Goal: Task Accomplishment & Management: Manage account settings

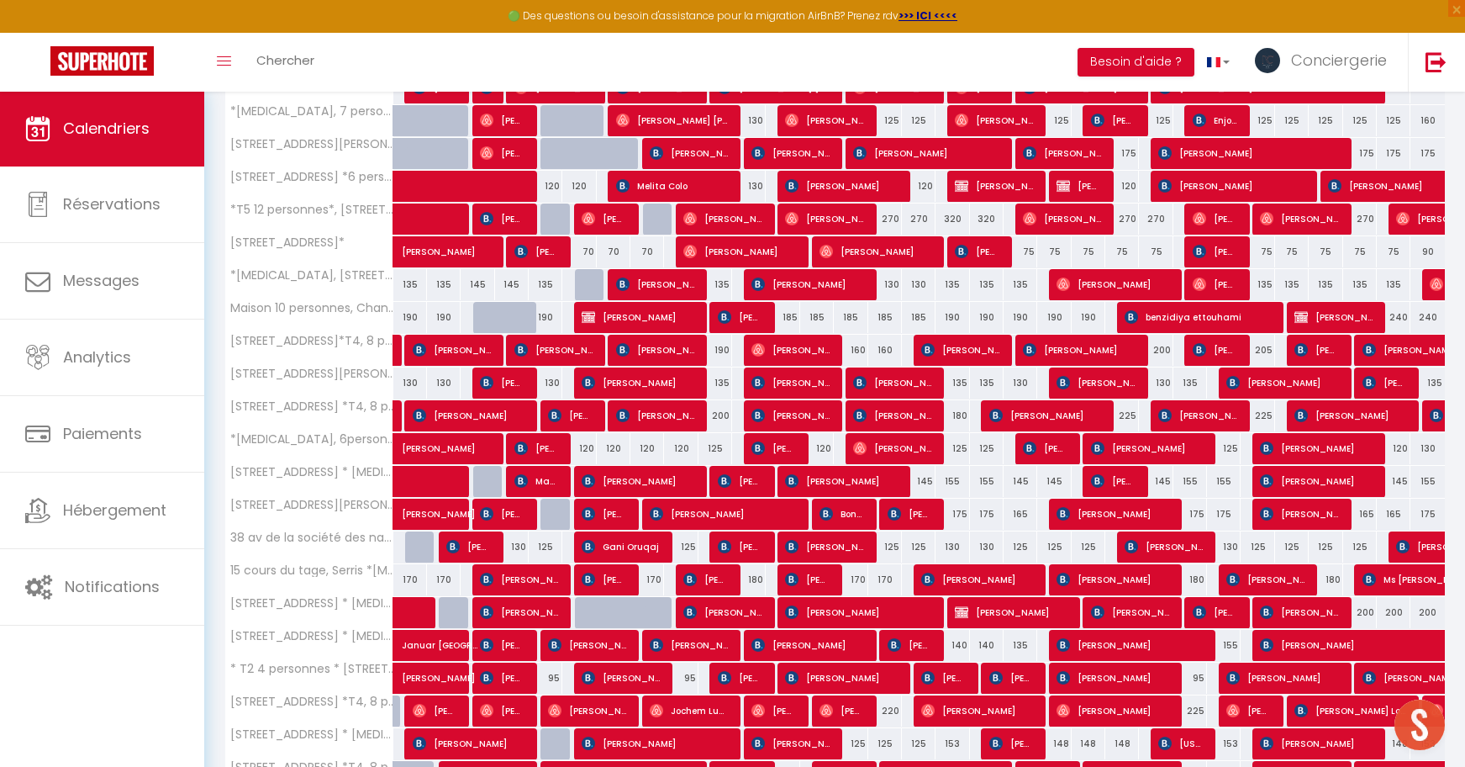
scroll to position [798, 0]
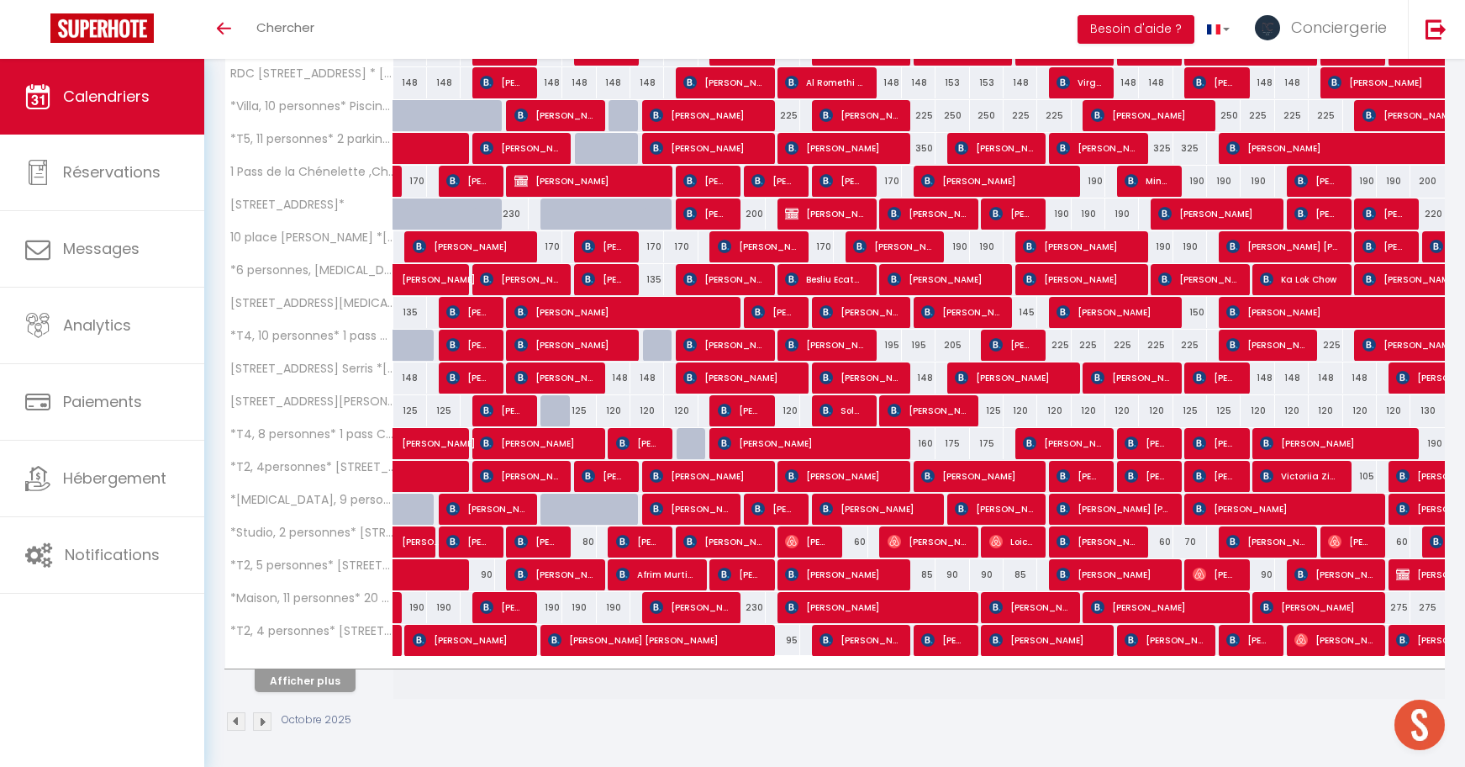
scroll to position [798, 0]
click at [322, 682] on button "Afficher plus" at bounding box center [305, 680] width 101 height 23
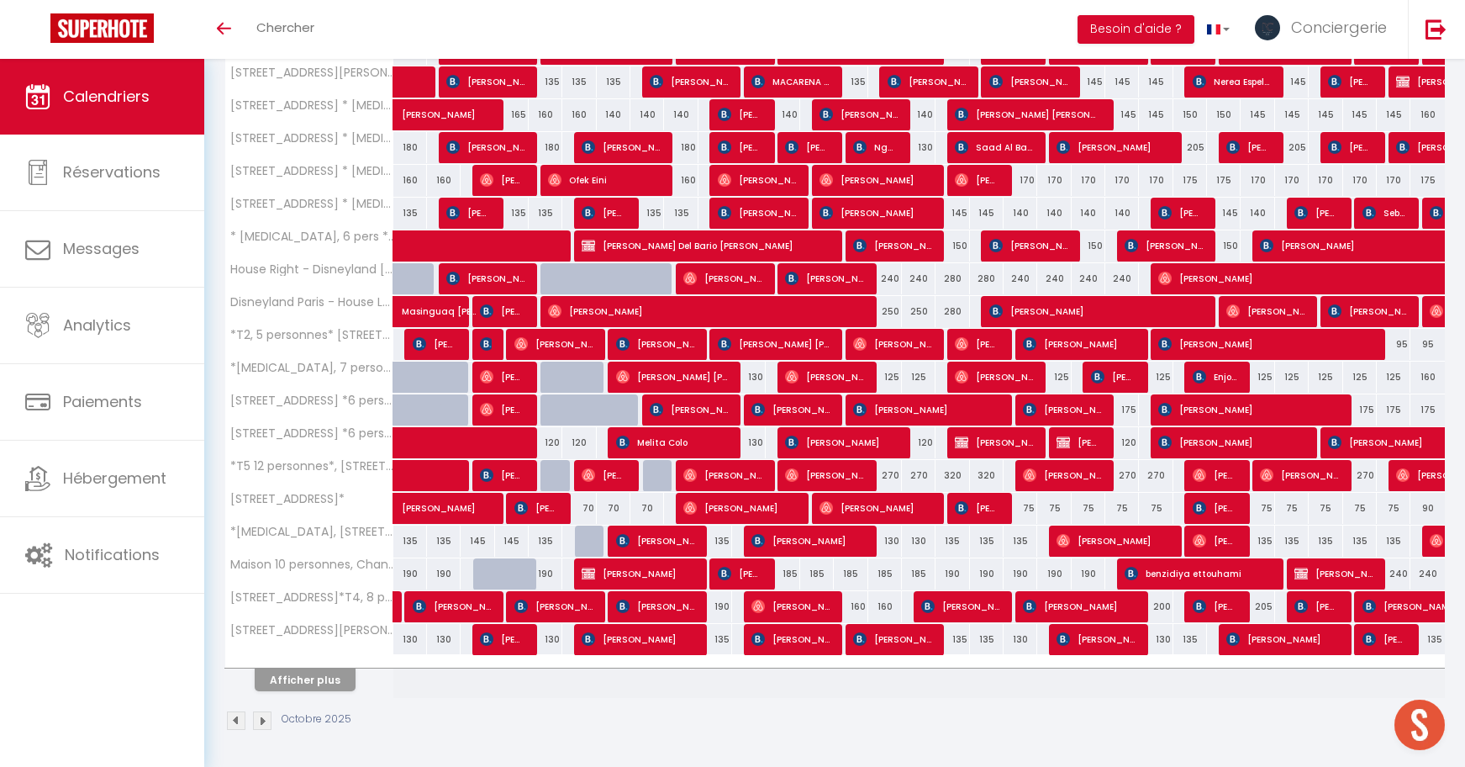
scroll to position [1004, 0]
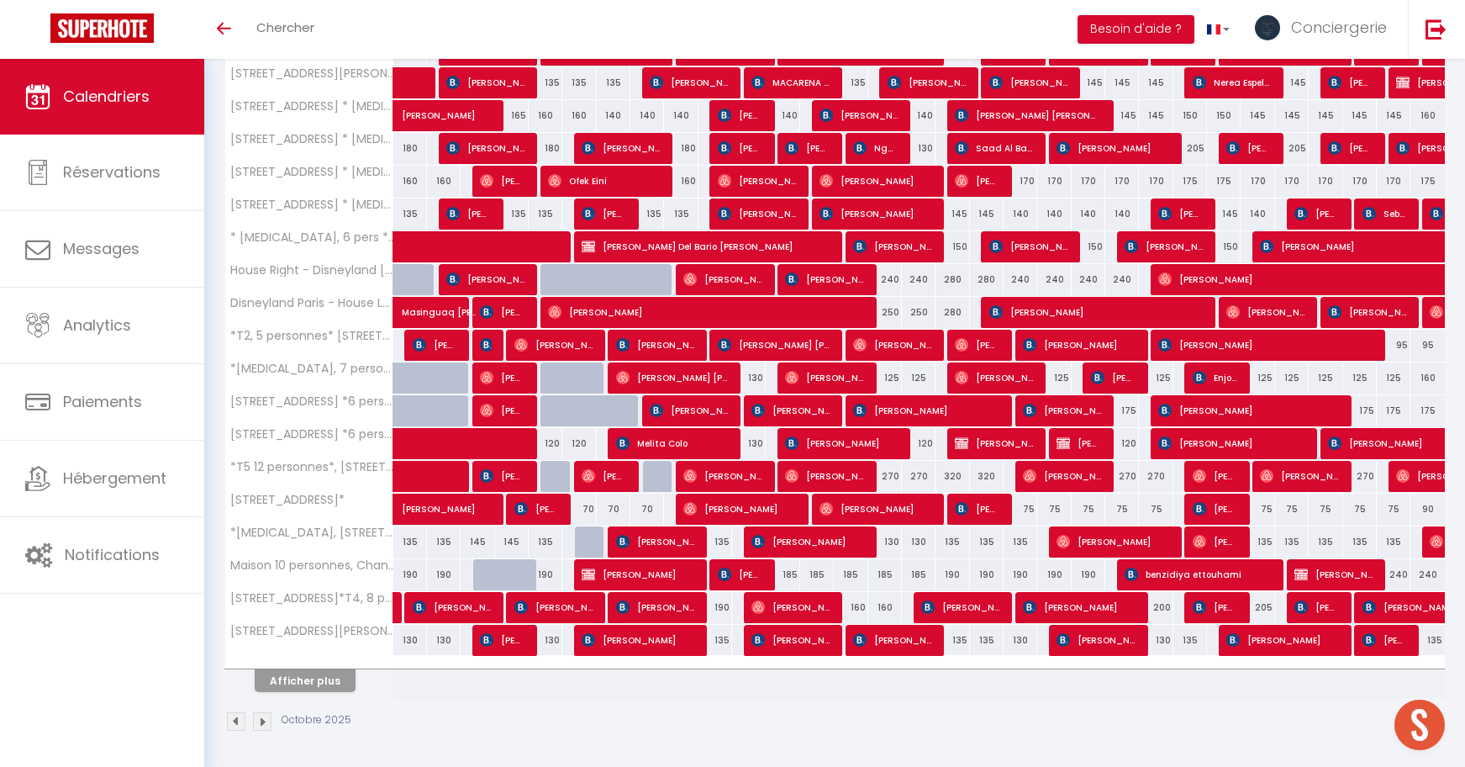
click at [290, 677] on button "Afficher plus" at bounding box center [305, 680] width 101 height 23
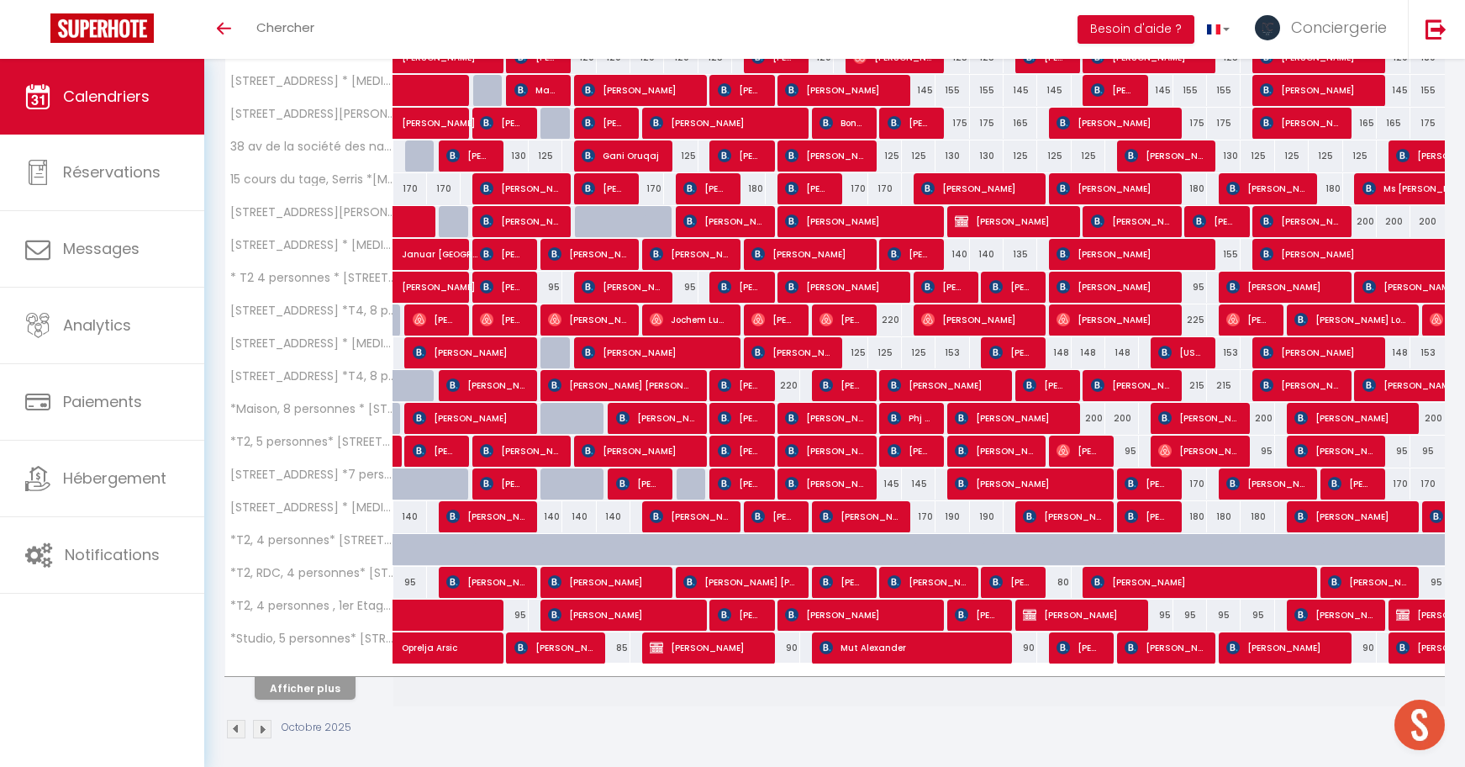
scroll to position [1655, 0]
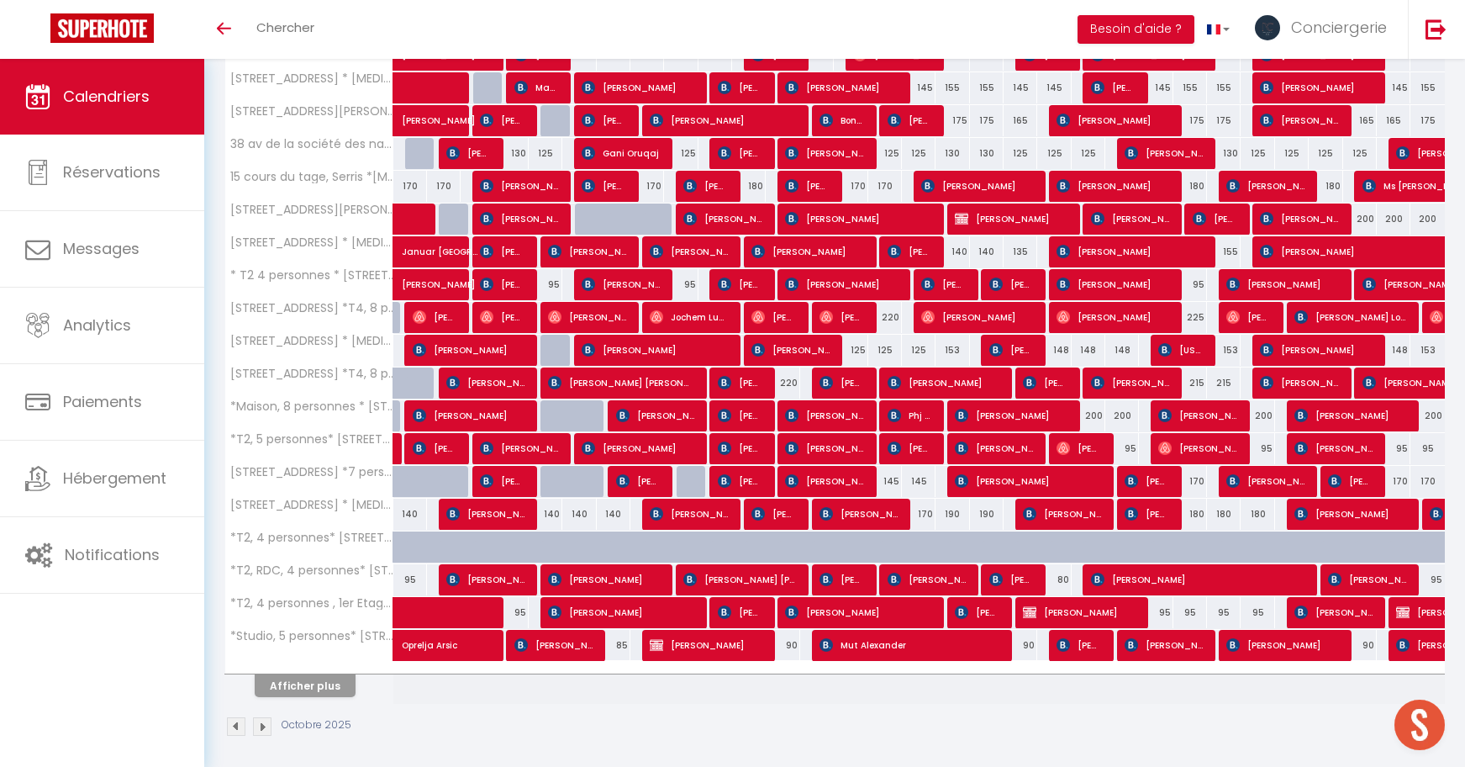
click at [801, 482] on span "[PERSON_NAME]" at bounding box center [824, 481] width 78 height 32
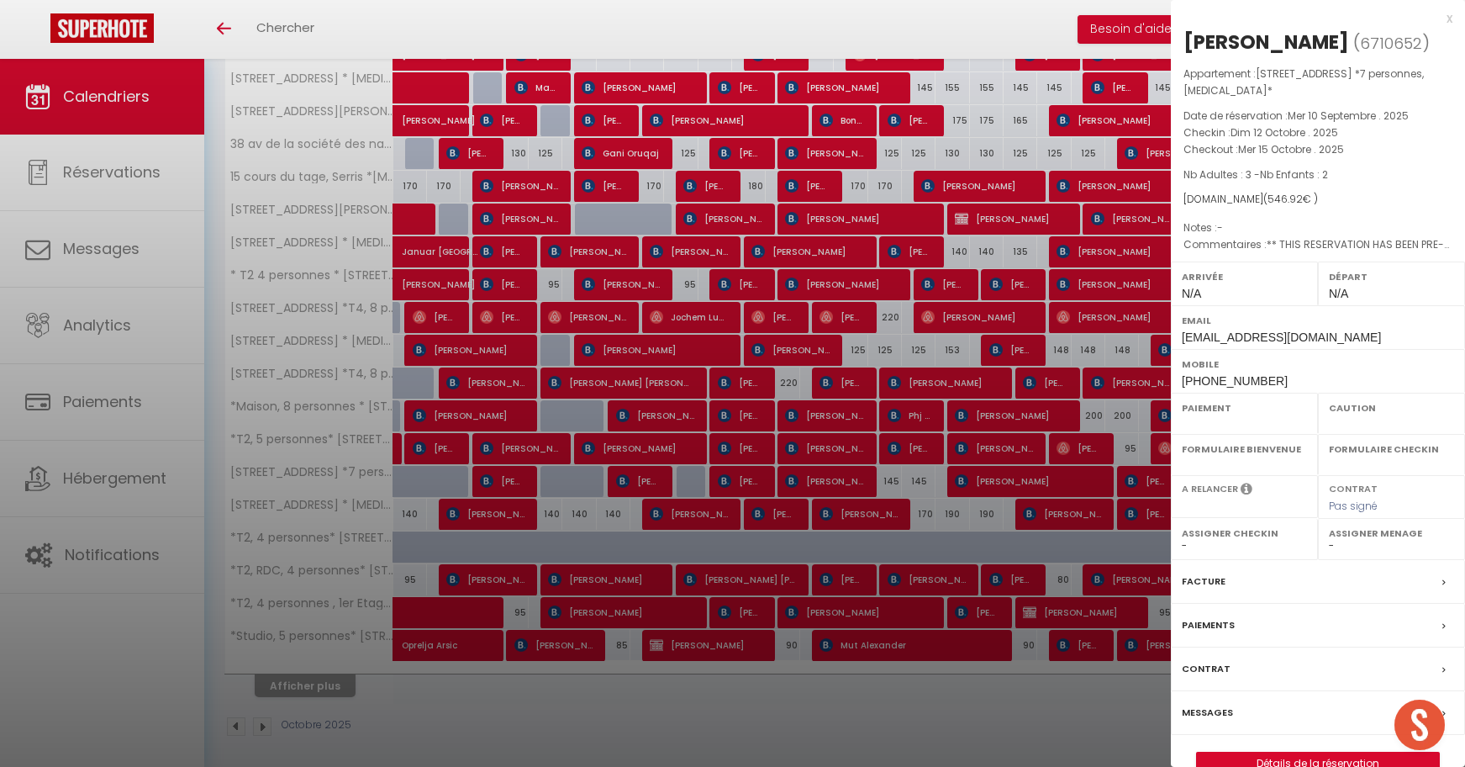
select select "OK"
select select "KO"
select select "0"
select select "1"
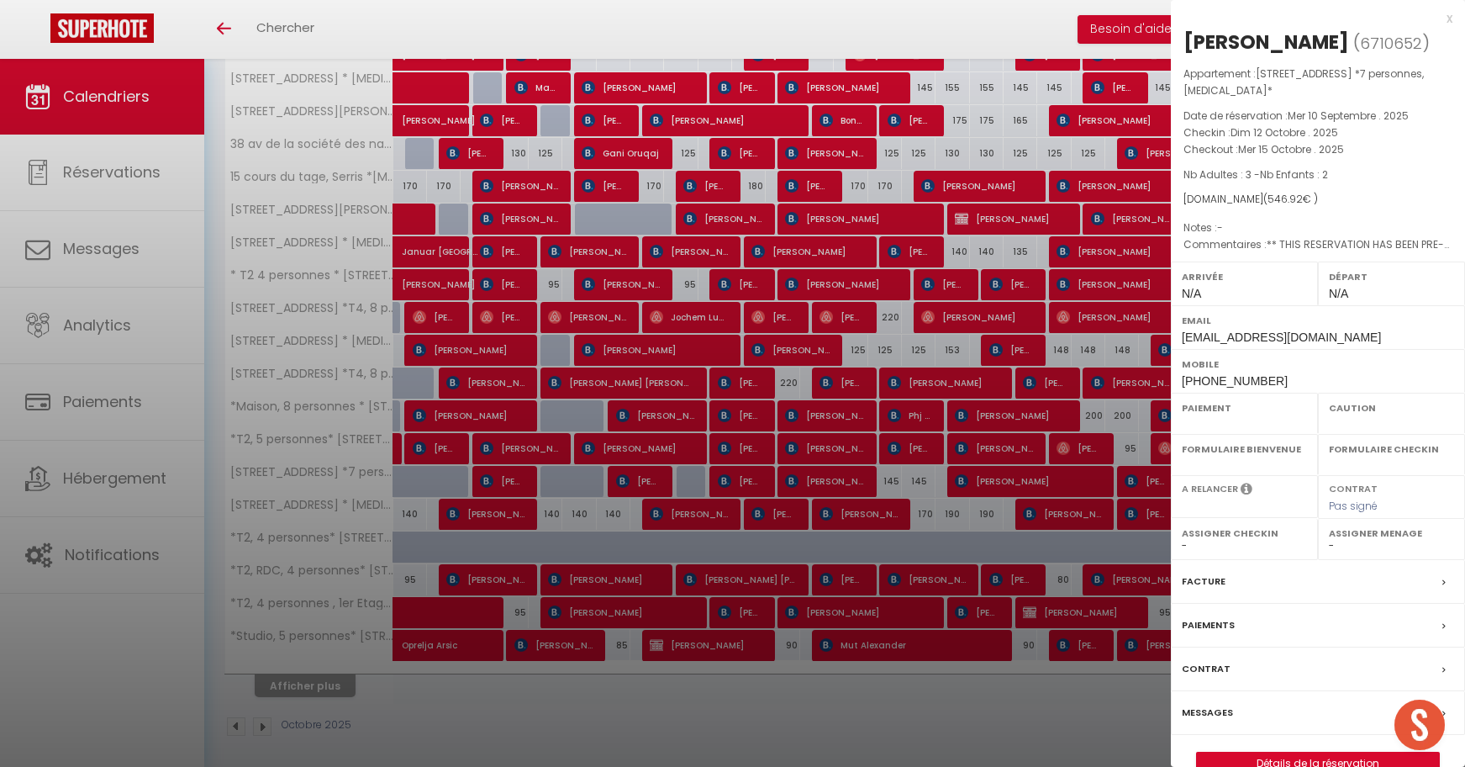
select select
